Goal: Information Seeking & Learning: Understand process/instructions

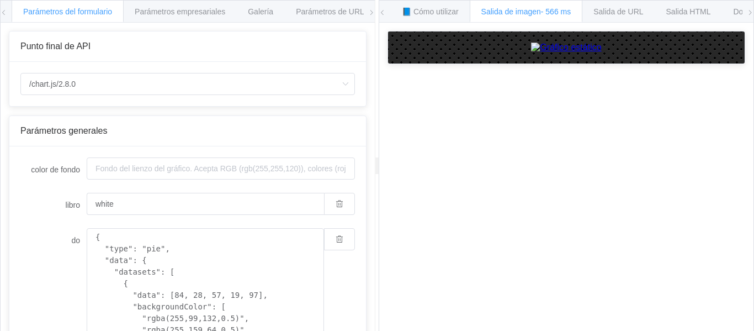
click at [370, 11] on icon at bounding box center [371, 12] width 7 height 7
click at [372, 11] on icon at bounding box center [371, 12] width 7 height 7
click at [754, 10] on div "📘 Cómo utilizar Salida de imagen - 566 ms Salida de URL Salida HTML Documentaci…" at bounding box center [566, 166] width 375 height 332
click at [751, 10] on icon at bounding box center [750, 12] width 7 height 7
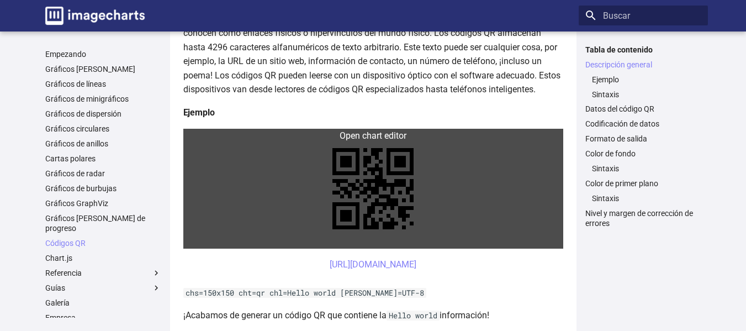
scroll to position [221, 0]
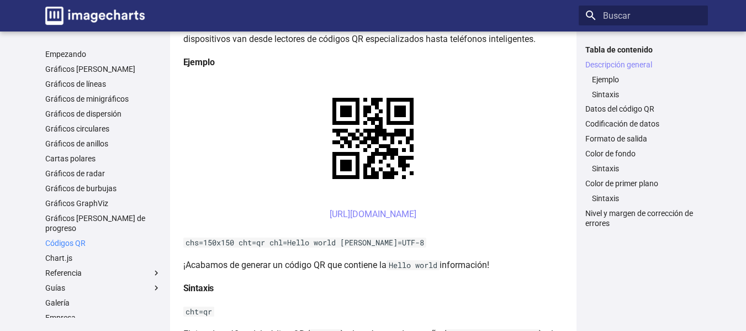
click at [96, 238] on link "Códigos QR" at bounding box center [103, 243] width 116 height 10
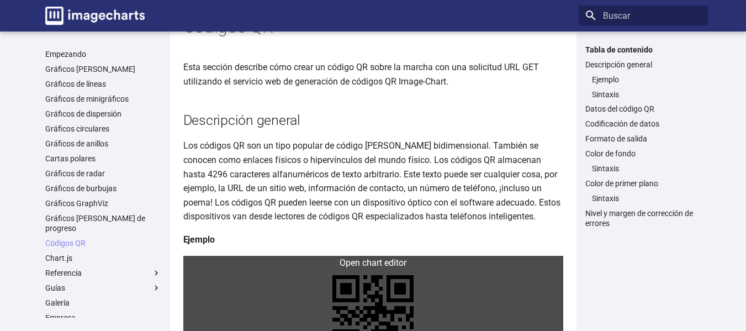
scroll to position [26, 0]
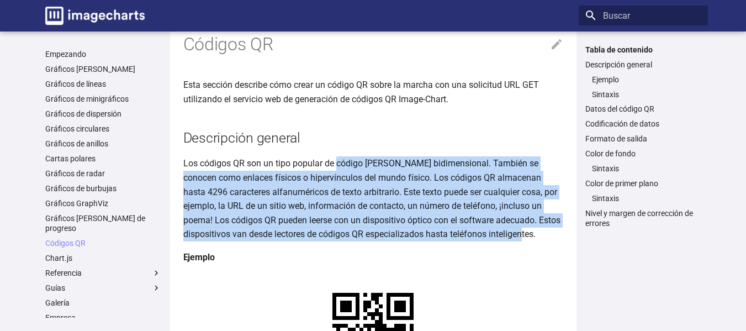
drag, startPoint x: 471, startPoint y: 178, endPoint x: 552, endPoint y: 239, distance: 100.9
click at [552, 239] on p "Los códigos QR son un tipo popular de código de barras bidimensional. También s…" at bounding box center [373, 198] width 380 height 85
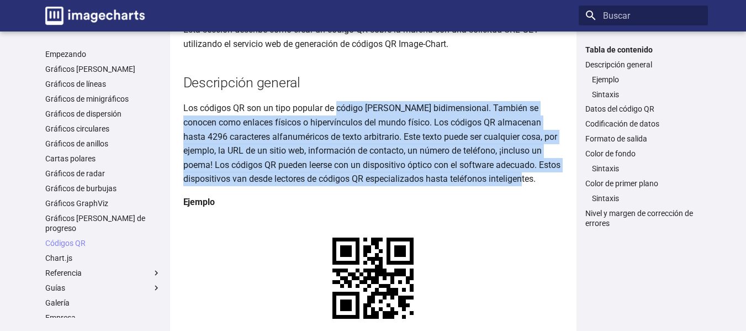
click at [556, 162] on p "Los códigos QR son un tipo popular de código de barras bidimensional. También s…" at bounding box center [373, 143] width 380 height 85
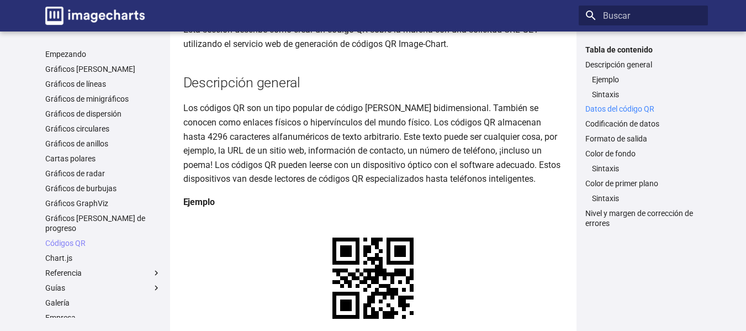
click at [616, 105] on font "Datos del código QR" at bounding box center [619, 108] width 69 height 9
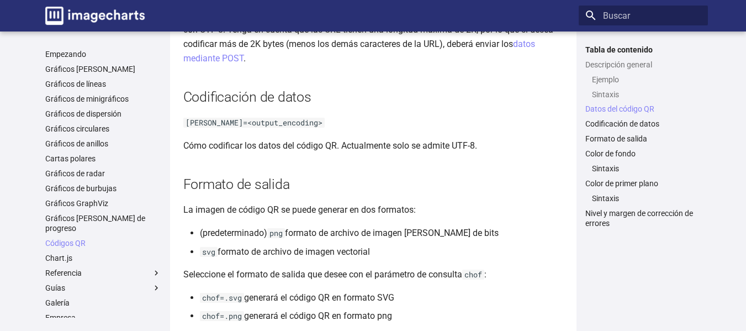
scroll to position [891, 0]
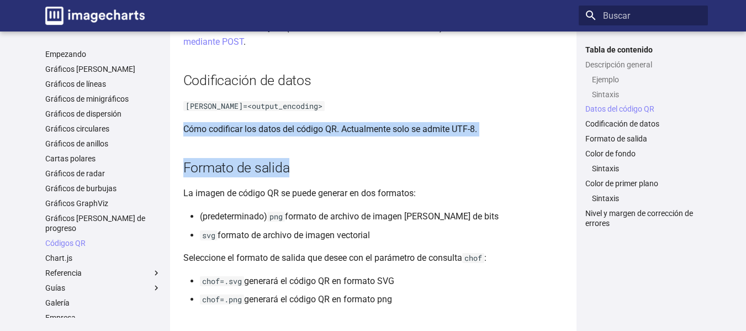
drag, startPoint x: 184, startPoint y: 127, endPoint x: 463, endPoint y: 137, distance: 279.0
click at [463, 137] on div "Códigos QR Esta sección describe cómo crear un código QR sobre la marcha con un…" at bounding box center [373, 289] width 406 height 2265
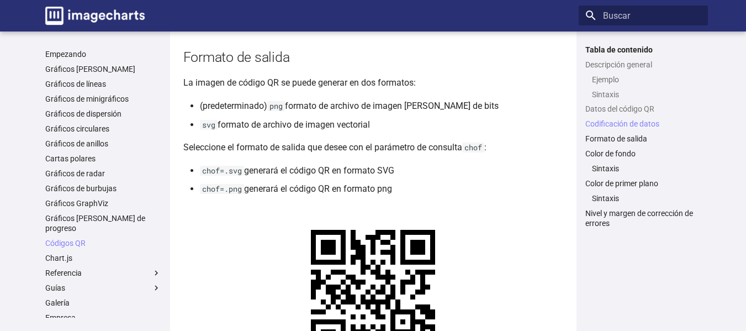
click at [388, 153] on p "Seleccione el formato de salida que desee con el parámetro de consulta chof :" at bounding box center [373, 147] width 380 height 14
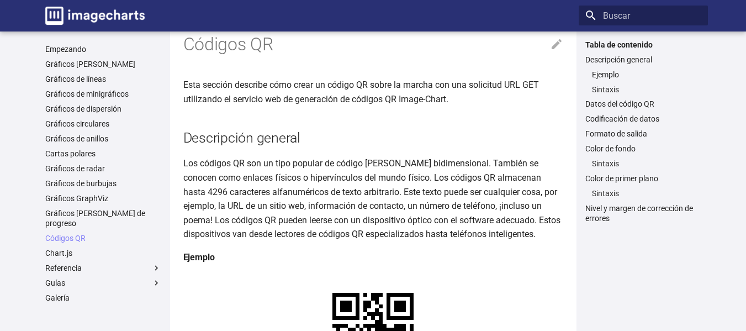
scroll to position [0, 0]
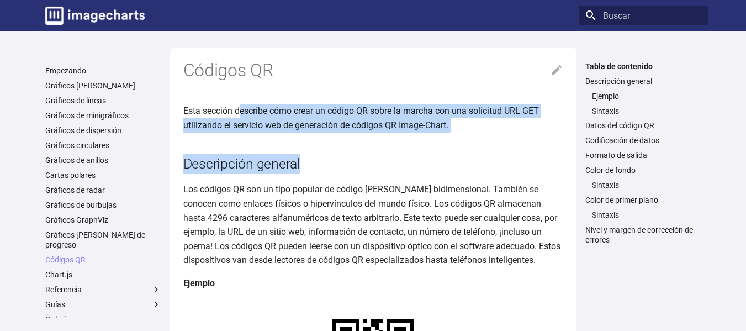
drag, startPoint x: 295, startPoint y: 115, endPoint x: 471, endPoint y: 135, distance: 177.3
click at [126, 24] on img "Documentación de gráficos de imágenes" at bounding box center [94, 16] width 99 height 18
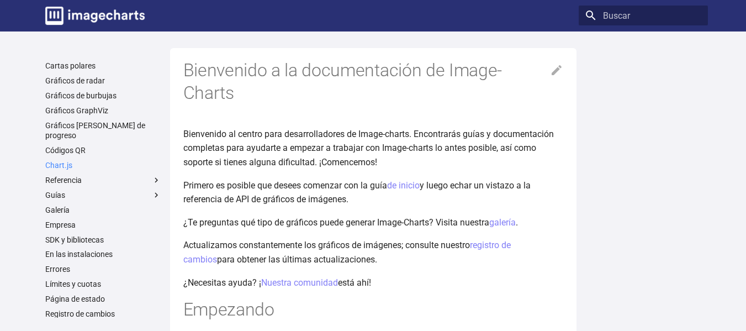
scroll to position [110, 0]
click at [80, 145] on font "Códigos QR" at bounding box center [65, 149] width 40 height 9
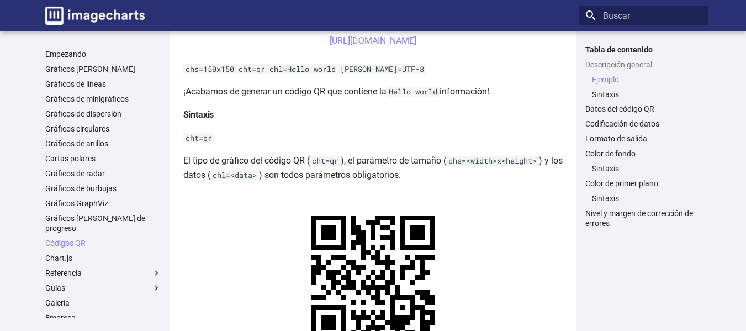
scroll to position [331, 0]
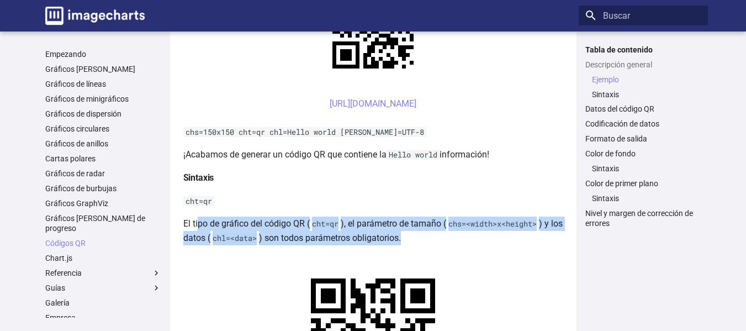
drag, startPoint x: 199, startPoint y: 223, endPoint x: 429, endPoint y: 232, distance: 230.4
click at [429, 232] on p "El tipo de gráfico del código QR ( cht=qr ), el parámetro de tamaño ( chs=<widt…" at bounding box center [373, 230] width 380 height 28
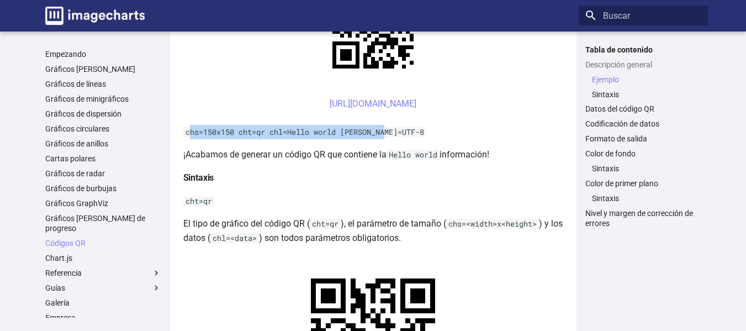
drag, startPoint x: 189, startPoint y: 131, endPoint x: 418, endPoint y: 129, distance: 229.7
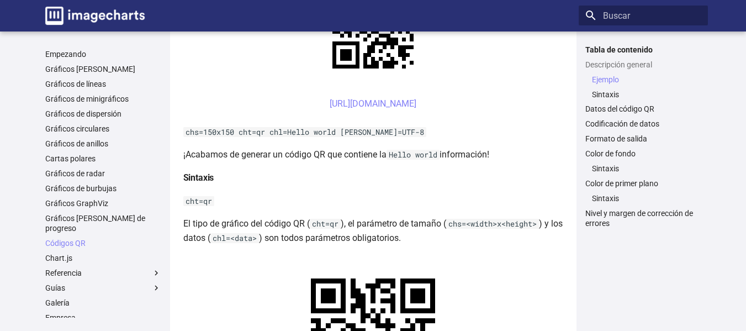
click at [328, 155] on font "¡Acabamos de generar un código QR que contiene la" at bounding box center [284, 154] width 203 height 10
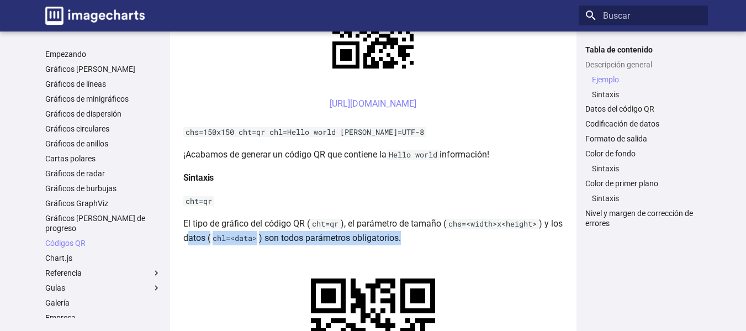
drag, startPoint x: 202, startPoint y: 243, endPoint x: 454, endPoint y: 241, distance: 252.3
click at [454, 241] on p "El tipo de gráfico del código QR ( cht=qr ), el parámetro de tamaño ( chs=<widt…" at bounding box center [373, 230] width 380 height 28
click at [455, 241] on p "El tipo de gráfico del código QR ( cht=qr ), el parámetro de tamaño ( chs=<widt…" at bounding box center [373, 230] width 380 height 28
